Goal: Task Accomplishment & Management: Complete application form

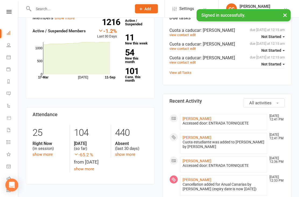
scroll to position [63, 0]
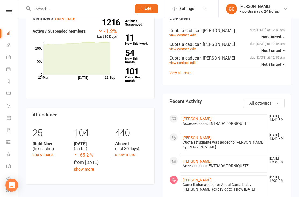
click at [200, 140] on link "[PERSON_NAME]" at bounding box center [197, 137] width 29 height 4
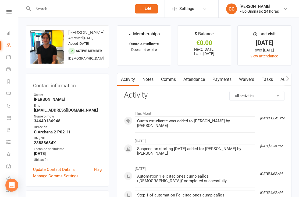
click at [248, 77] on link "Waivers" at bounding box center [246, 79] width 23 height 12
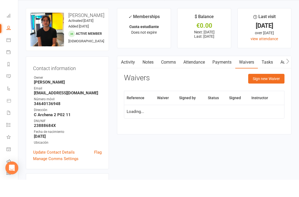
scroll to position [17, 0]
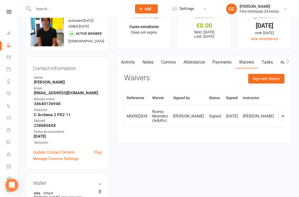
click at [264, 79] on button "Sign new Waiver" at bounding box center [266, 79] width 36 height 10
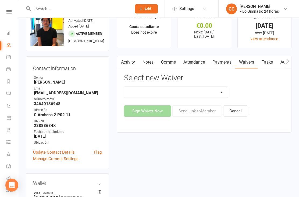
click at [210, 90] on select "Actualización De Datos De Pago Alta Online Certificación Finalización Contrato …" at bounding box center [176, 92] width 104 height 11
select select "1939"
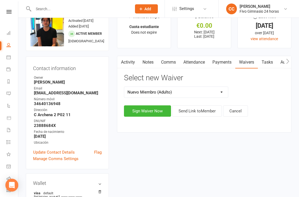
click at [142, 113] on button "Sign Waiver Now" at bounding box center [147, 110] width 47 height 11
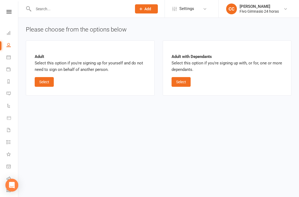
click at [47, 80] on button "Select" at bounding box center [44, 82] width 19 height 10
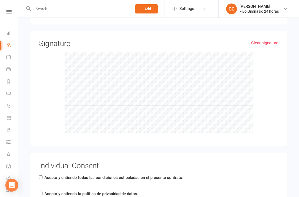
scroll to position [690, 0]
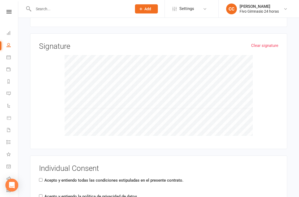
click at [39, 178] on input "Acepto y entiendo todas las condiciones estipuladas en el presente contrato." at bounding box center [40, 179] width 3 height 3
checkbox input "true"
click at [45, 193] on label "Acepto y entiendo la política de privacidad de datos." at bounding box center [91, 196] width 94 height 6
click at [42, 194] on input "Acepto y entiendo la política de privacidad de datos." at bounding box center [40, 195] width 3 height 3
checkbox input "true"
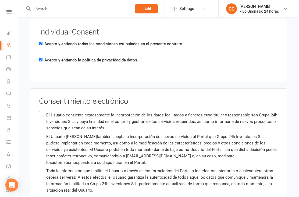
scroll to position [847, 0]
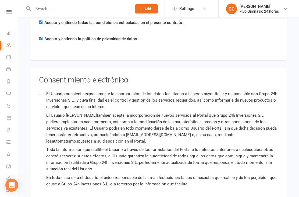
click at [48, 91] on p "El Usuario consiente expresamente la incorporación de los datos facilitados a f…" at bounding box center [162, 99] width 232 height 19
click at [42, 88] on input "El Usuario consiente expresamente la incorporación de los datos facilitados a f…" at bounding box center [40, 88] width 3 height 0
